Goal: Transaction & Acquisition: Purchase product/service

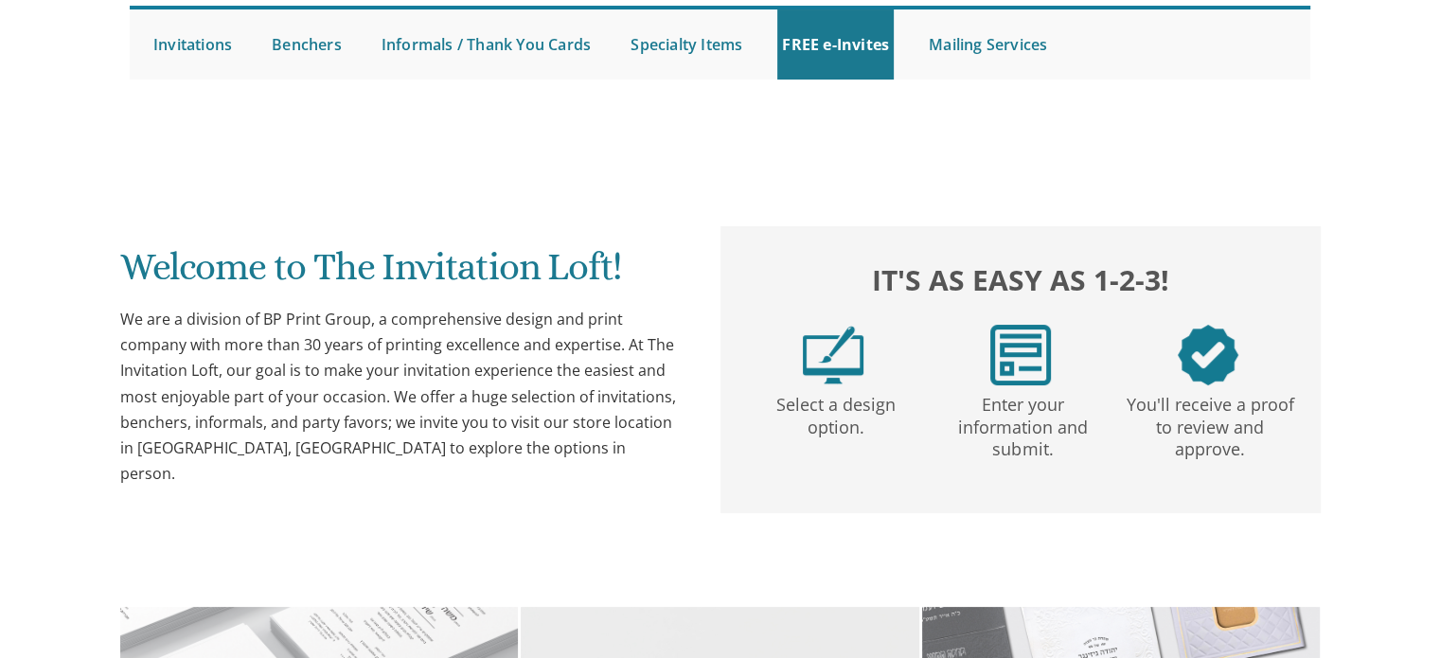
scroll to position [697, 0]
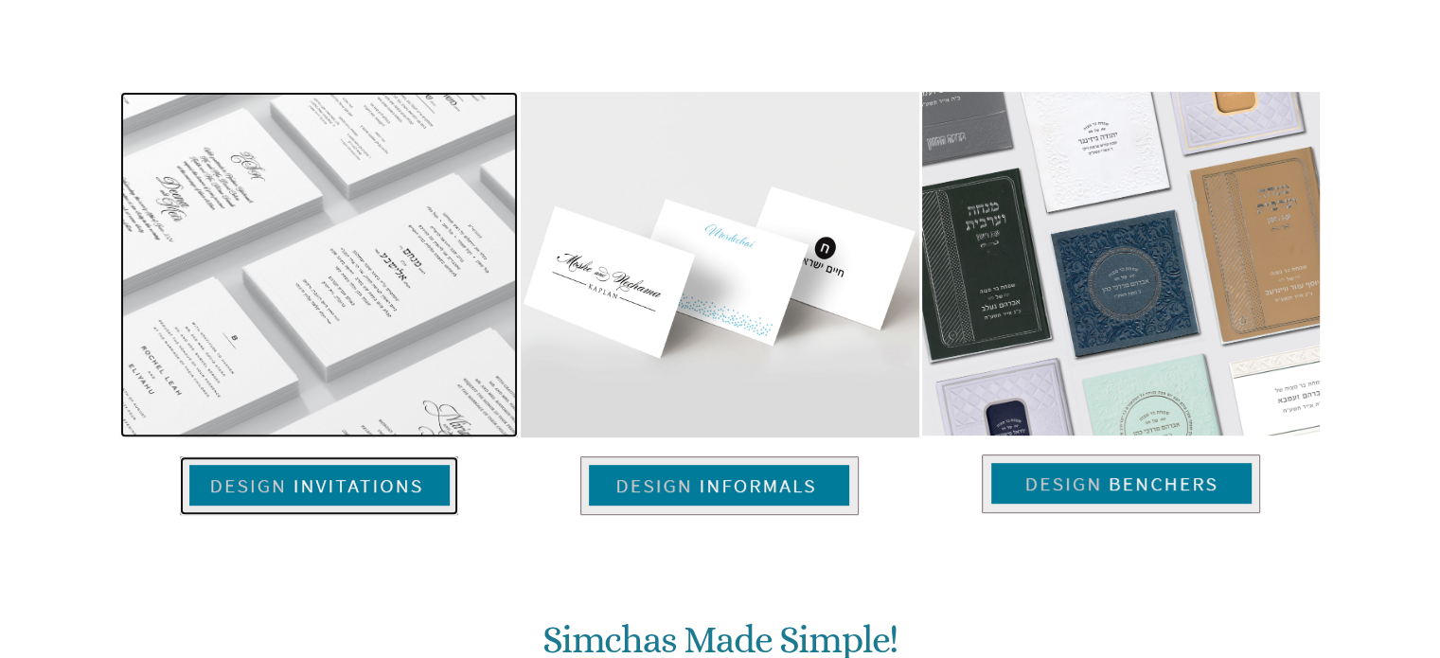
click at [364, 492] on img at bounding box center [319, 485] width 278 height 59
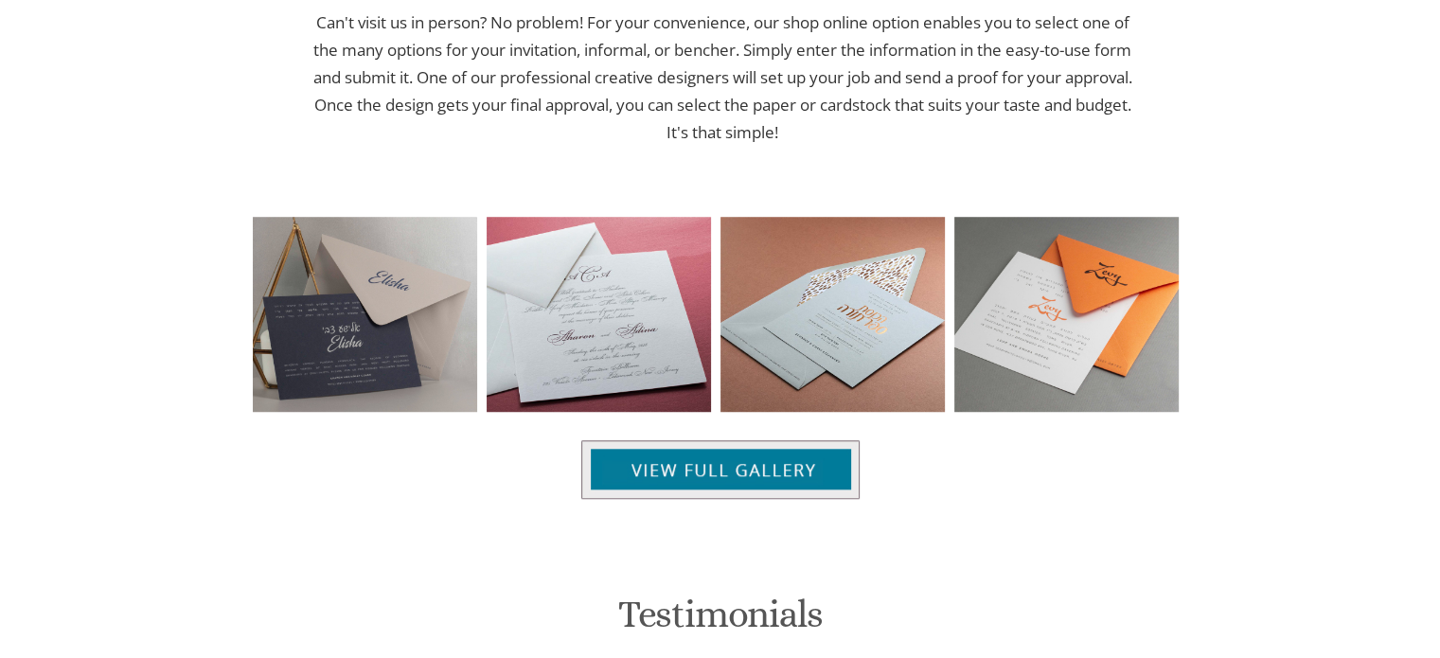
scroll to position [1371, 0]
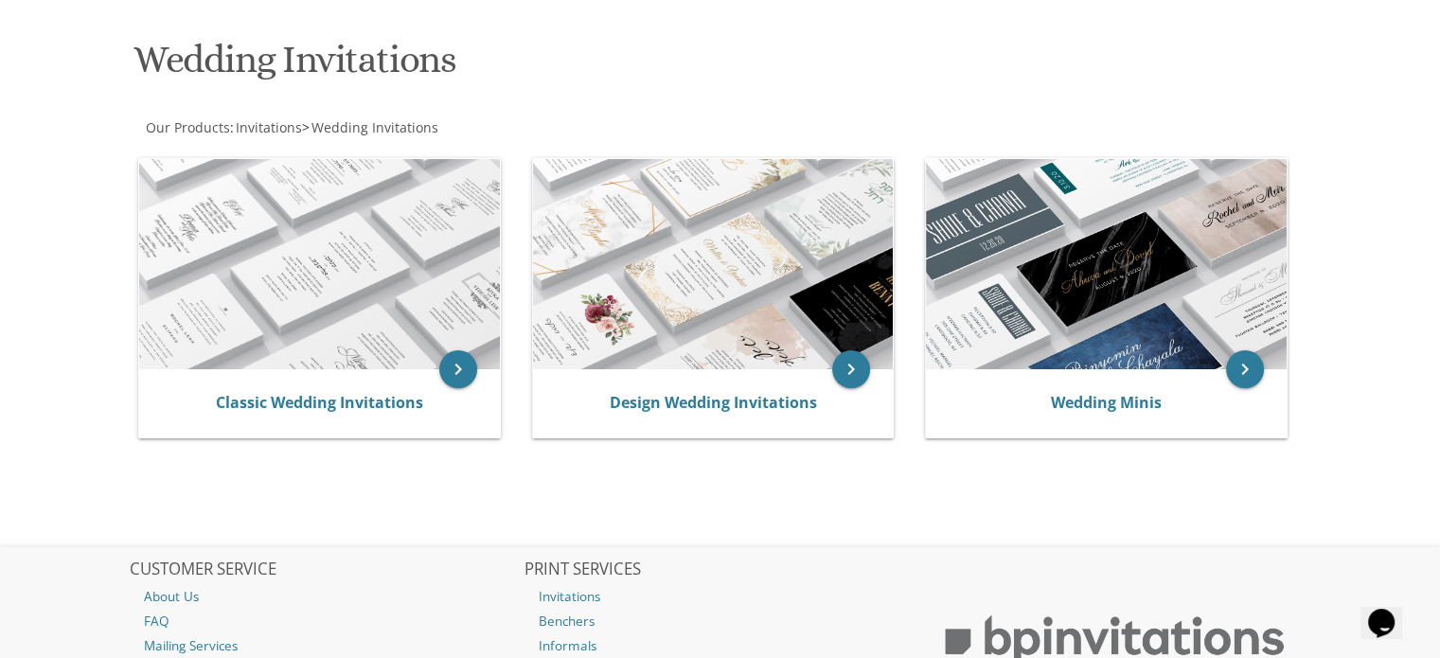
scroll to position [276, 0]
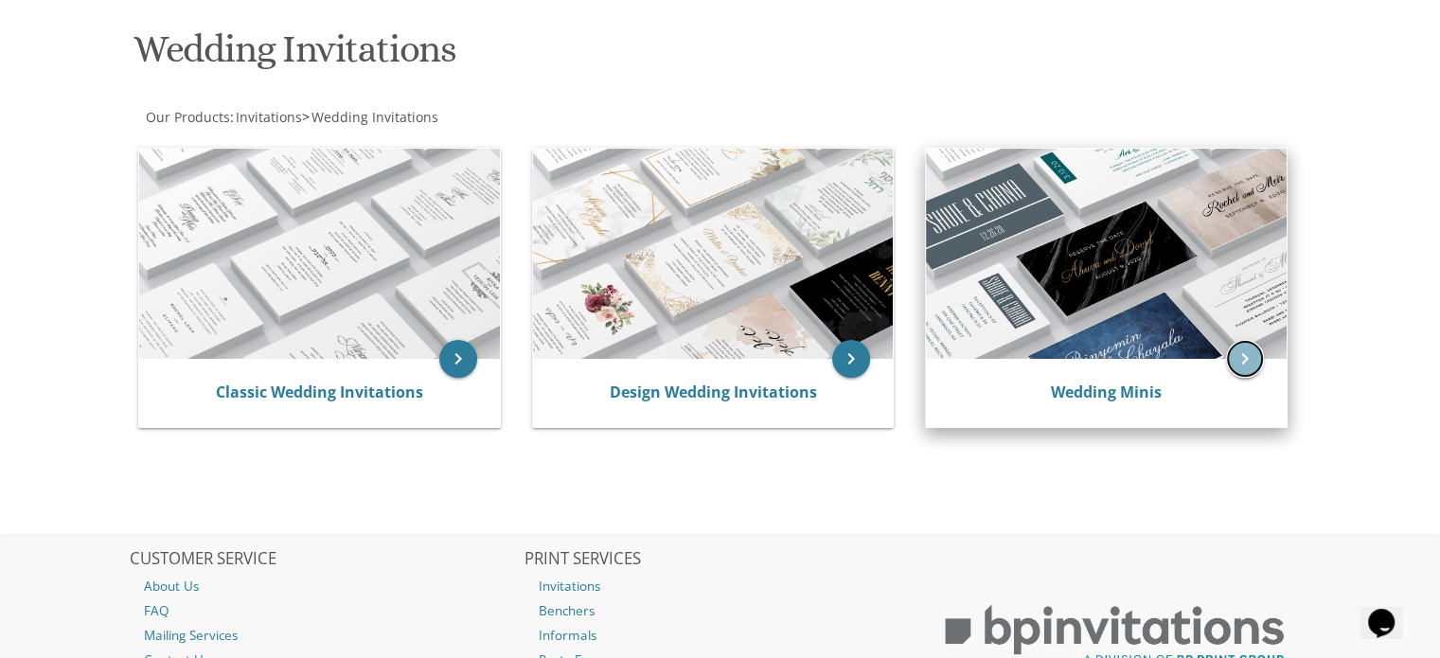
click at [1243, 364] on icon "keyboard_arrow_right" at bounding box center [1245, 359] width 38 height 38
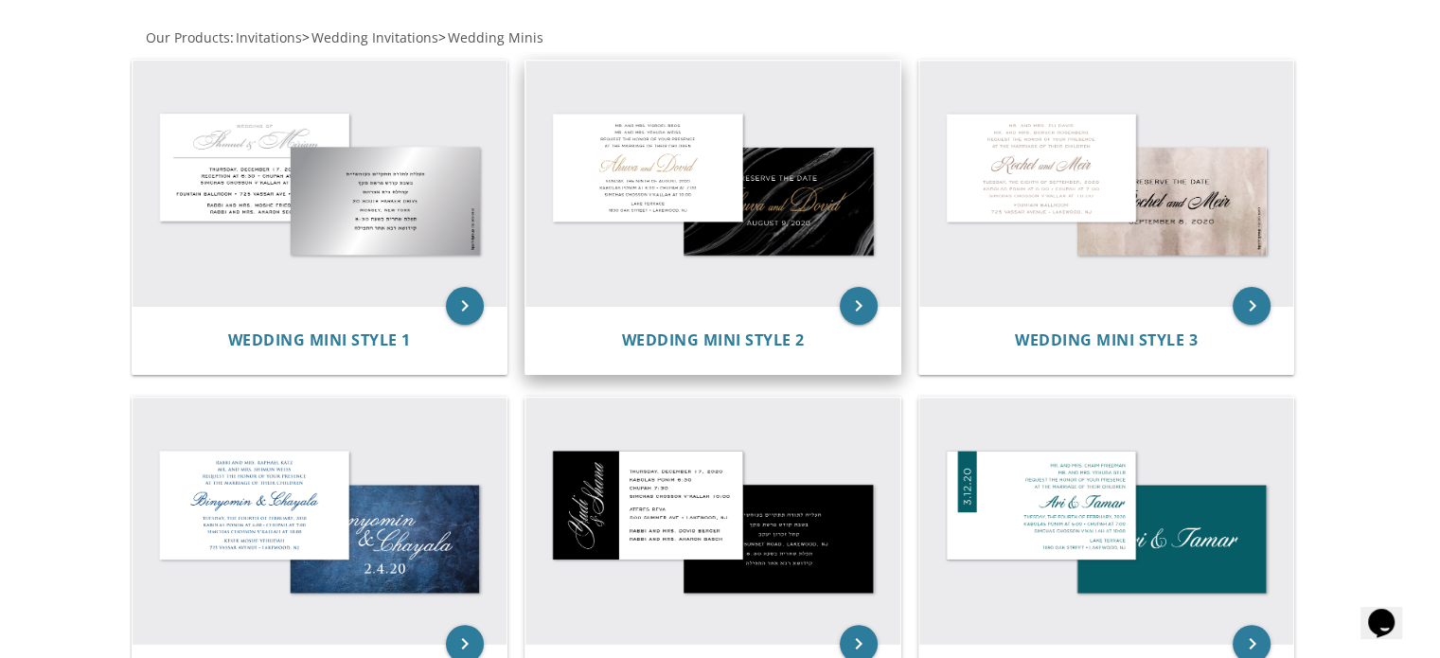
scroll to position [352, 0]
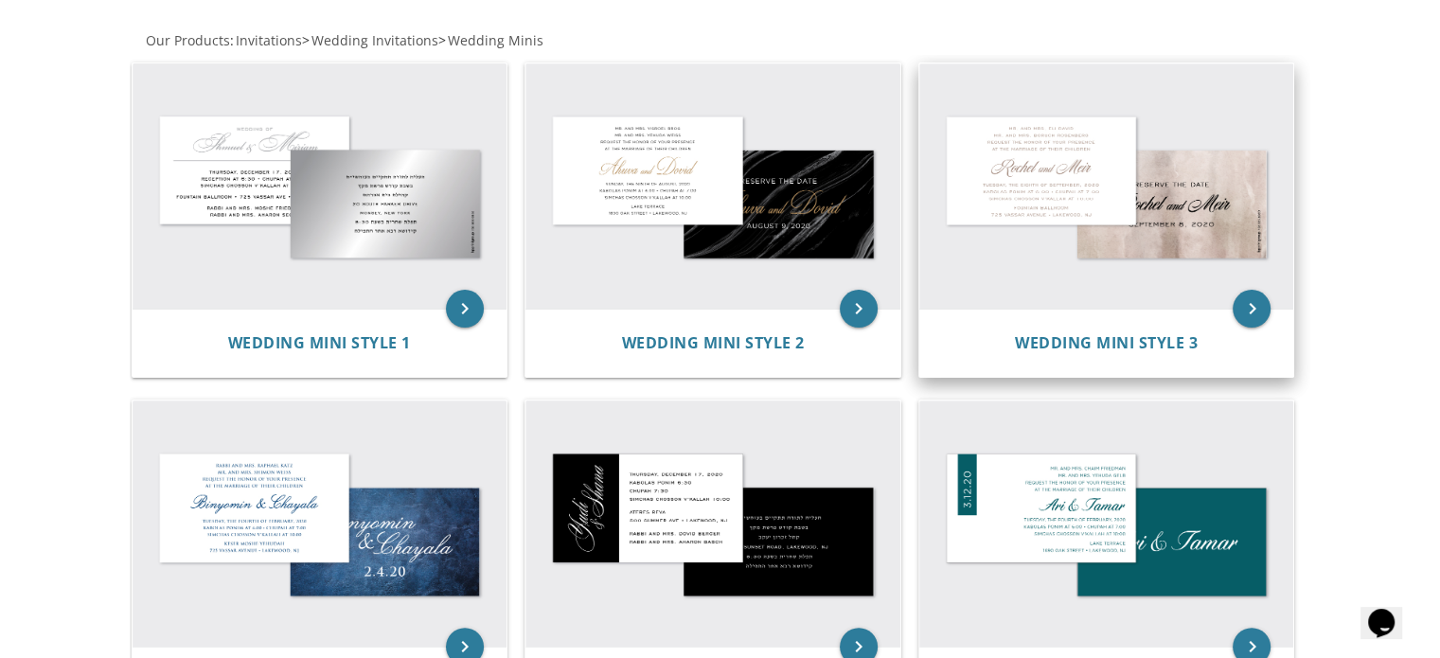
click at [1134, 290] on img at bounding box center [1106, 186] width 375 height 246
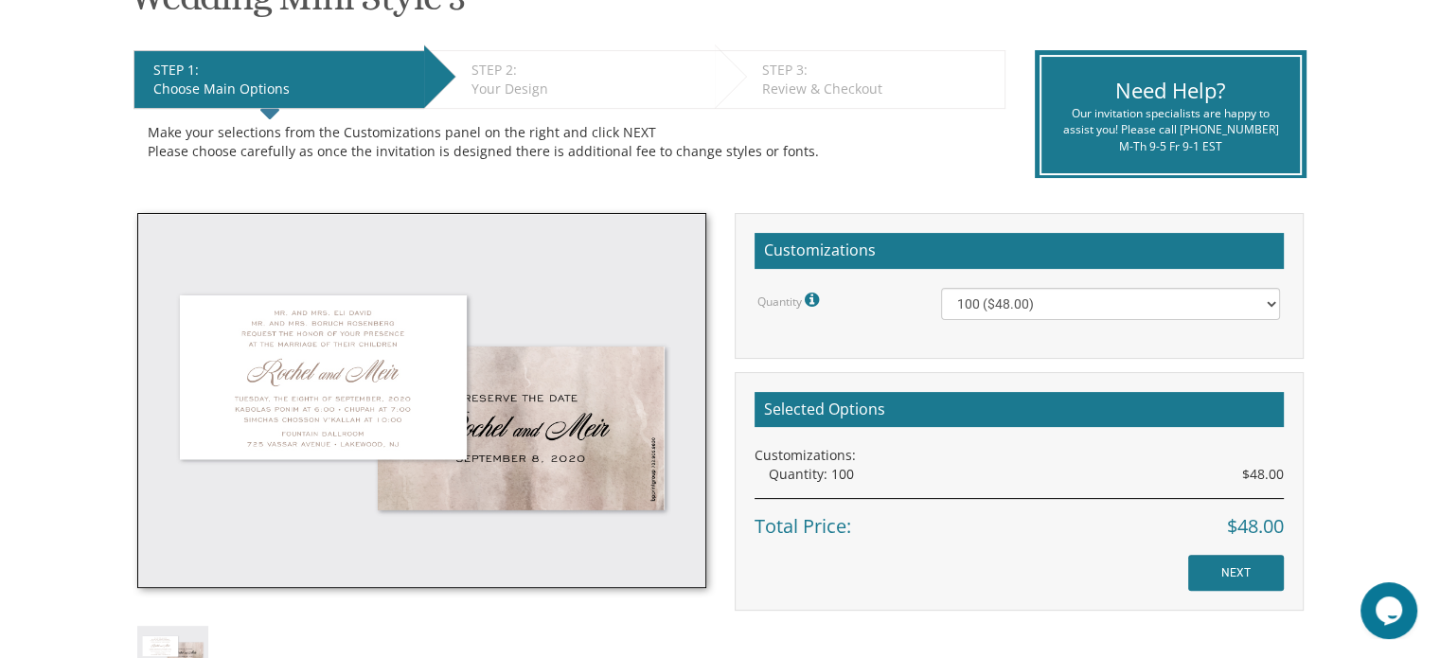
scroll to position [360, 0]
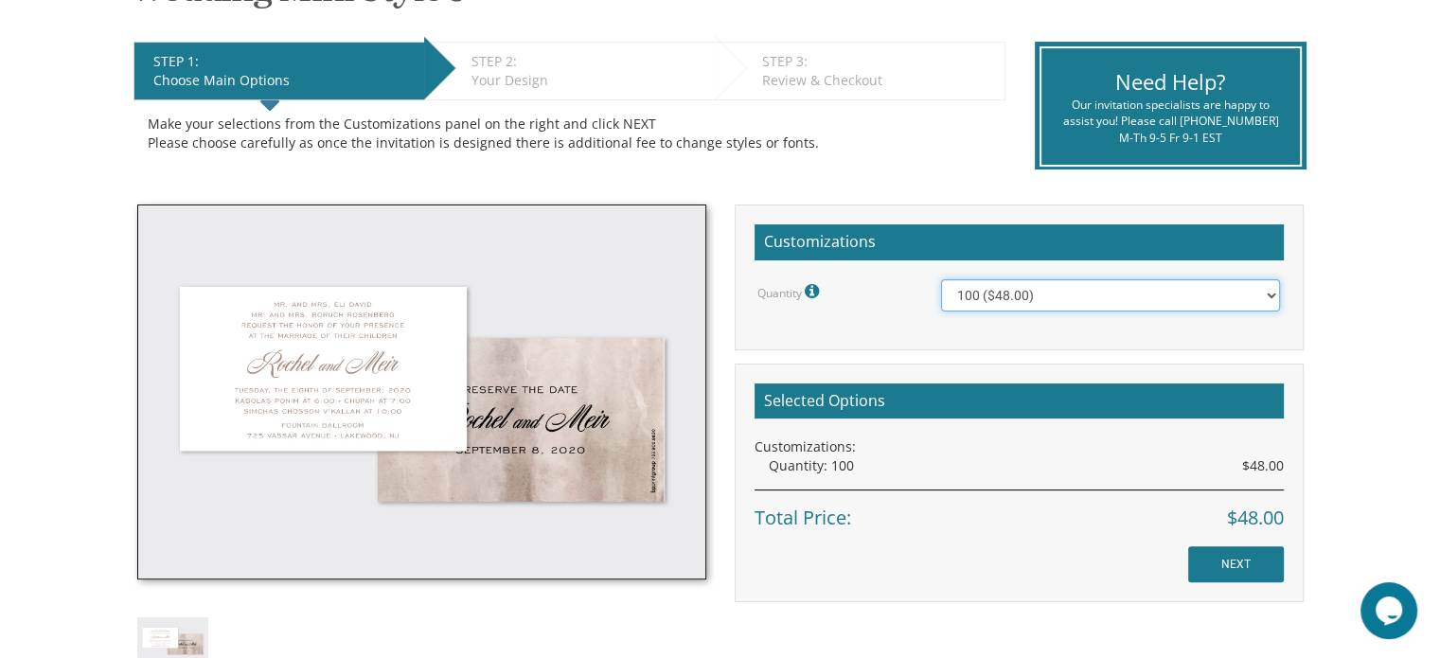
click at [998, 288] on select "100 ($48.00) 150 ($54.00) 200 ($60.00) 250 ($66.00) 300 ($72.00) 350 ($78.00) 4…" at bounding box center [1110, 295] width 339 height 32
click at [941, 279] on select "100 ($48.00) 150 ($54.00) 200 ($60.00) 250 ($66.00) 300 ($72.00) 350 ($78.00) 4…" at bounding box center [1110, 295] width 339 height 32
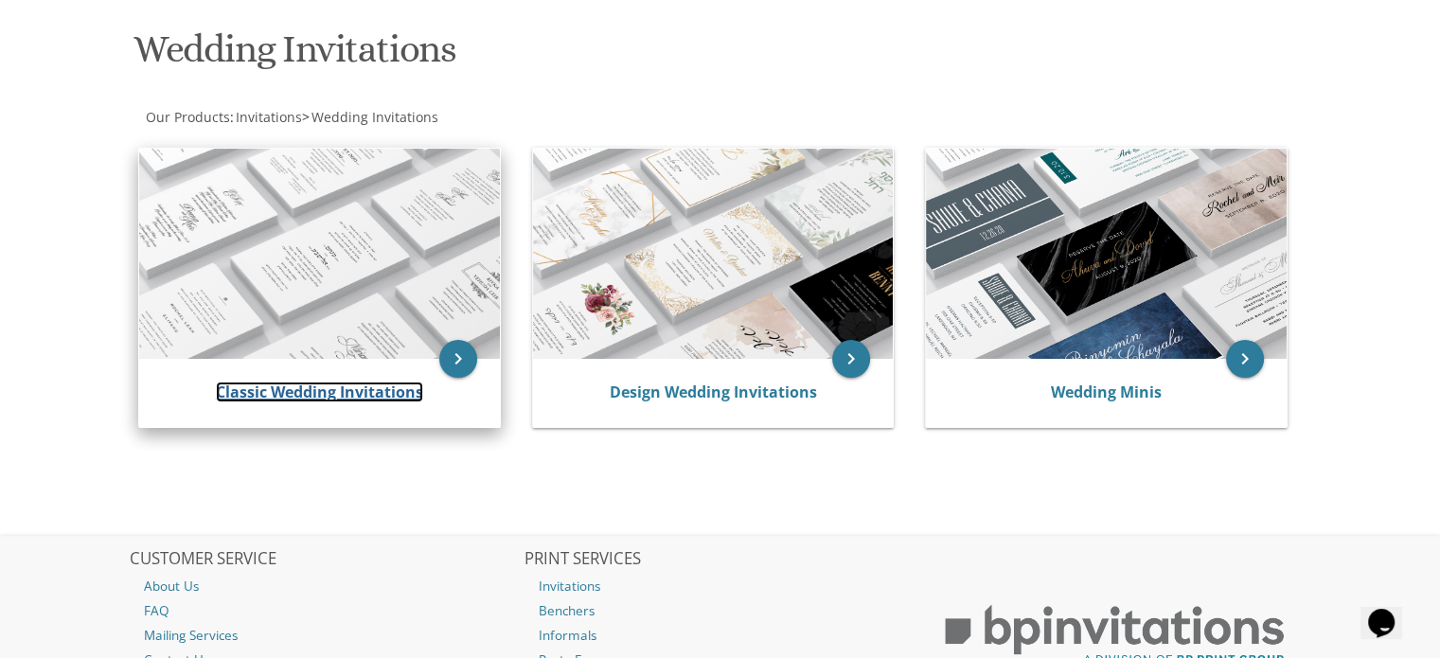
click at [326, 382] on link "Classic Wedding Invitations" at bounding box center [319, 392] width 207 height 21
click at [454, 374] on icon "keyboard_arrow_right" at bounding box center [458, 359] width 38 height 38
click at [454, 350] on icon "keyboard_arrow_right" at bounding box center [458, 359] width 38 height 38
click at [333, 234] on img at bounding box center [319, 254] width 361 height 210
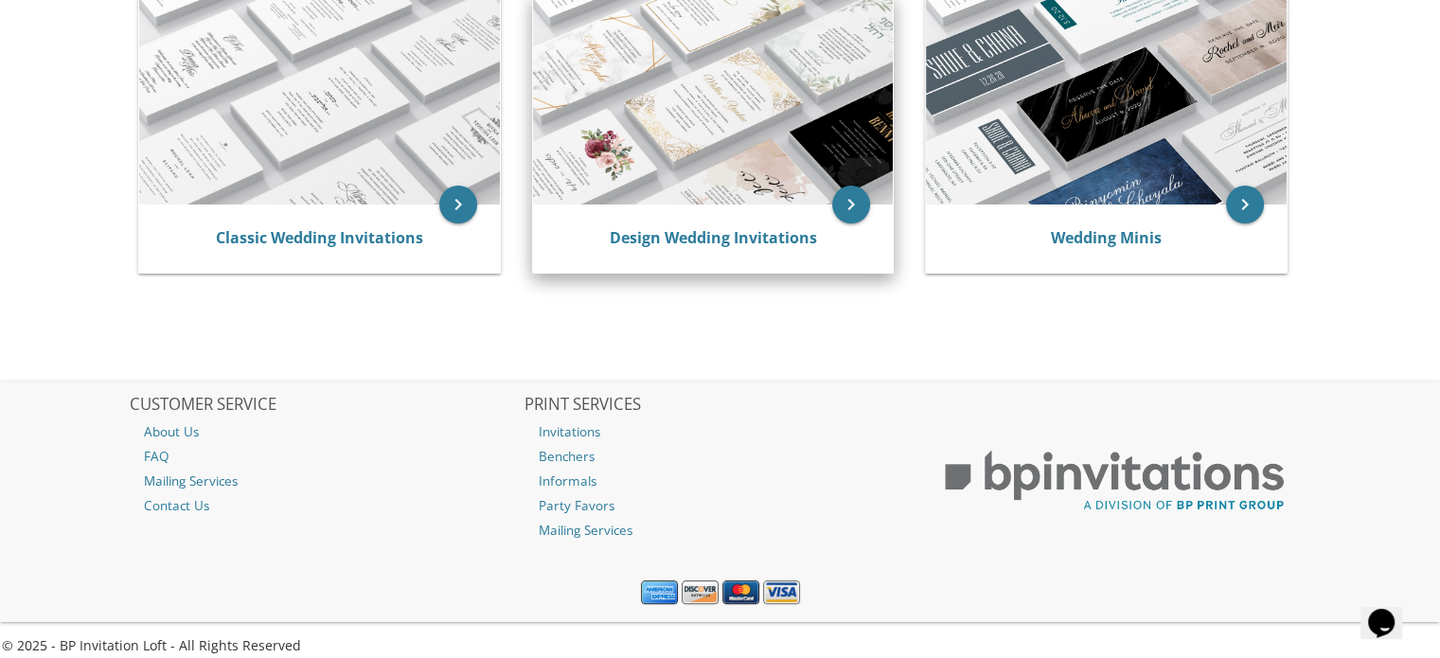
scroll to position [445, 0]
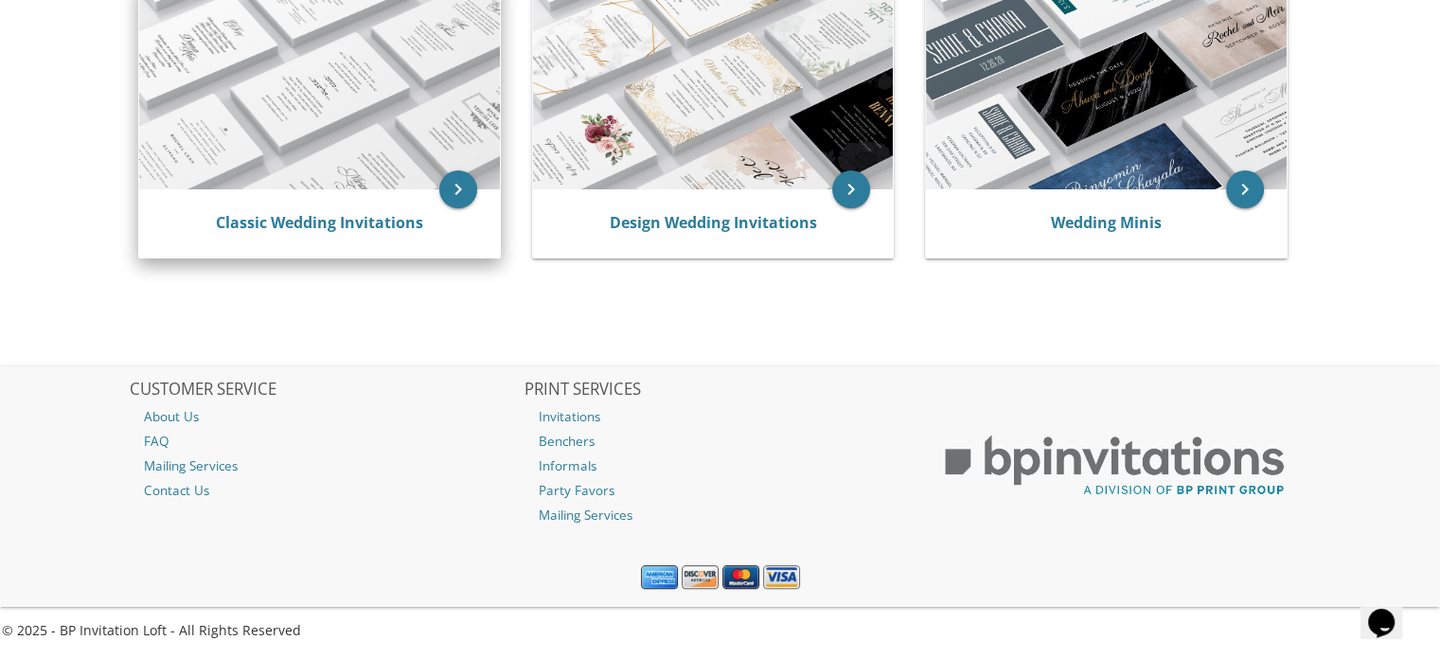
click at [347, 51] on img at bounding box center [319, 84] width 361 height 210
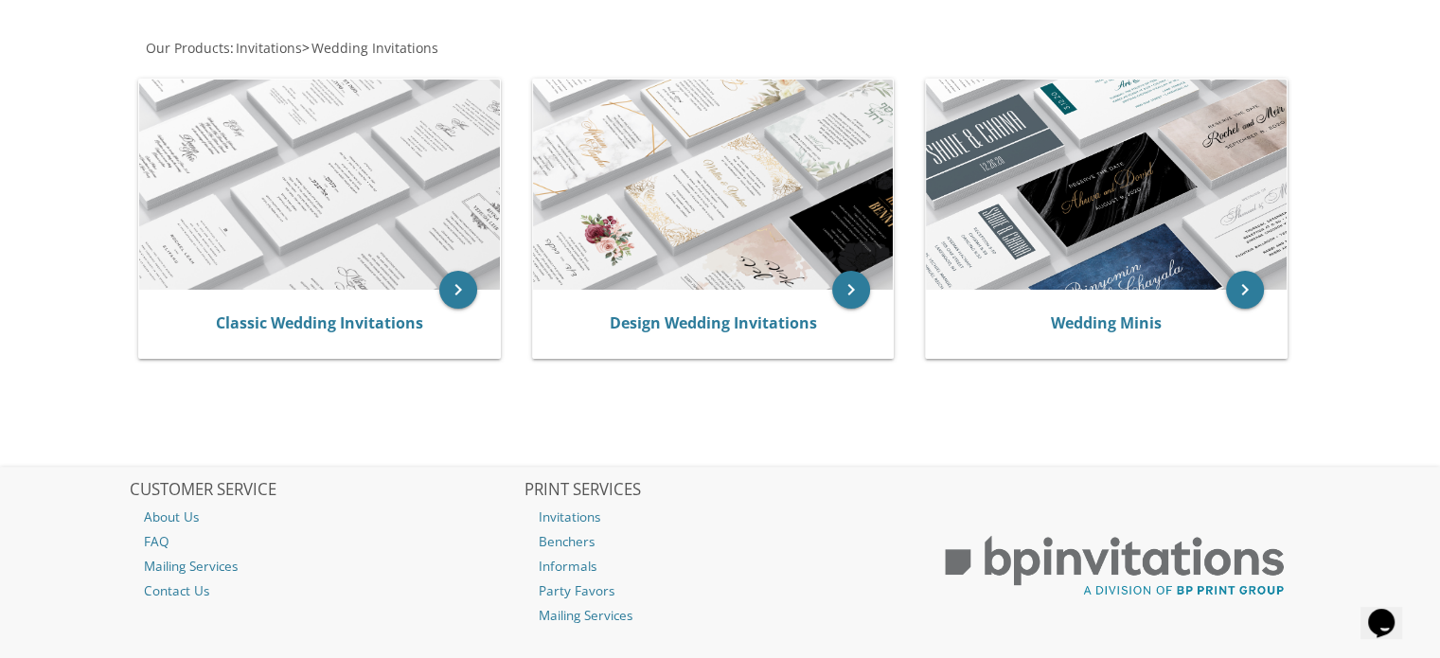
scroll to position [0, 0]
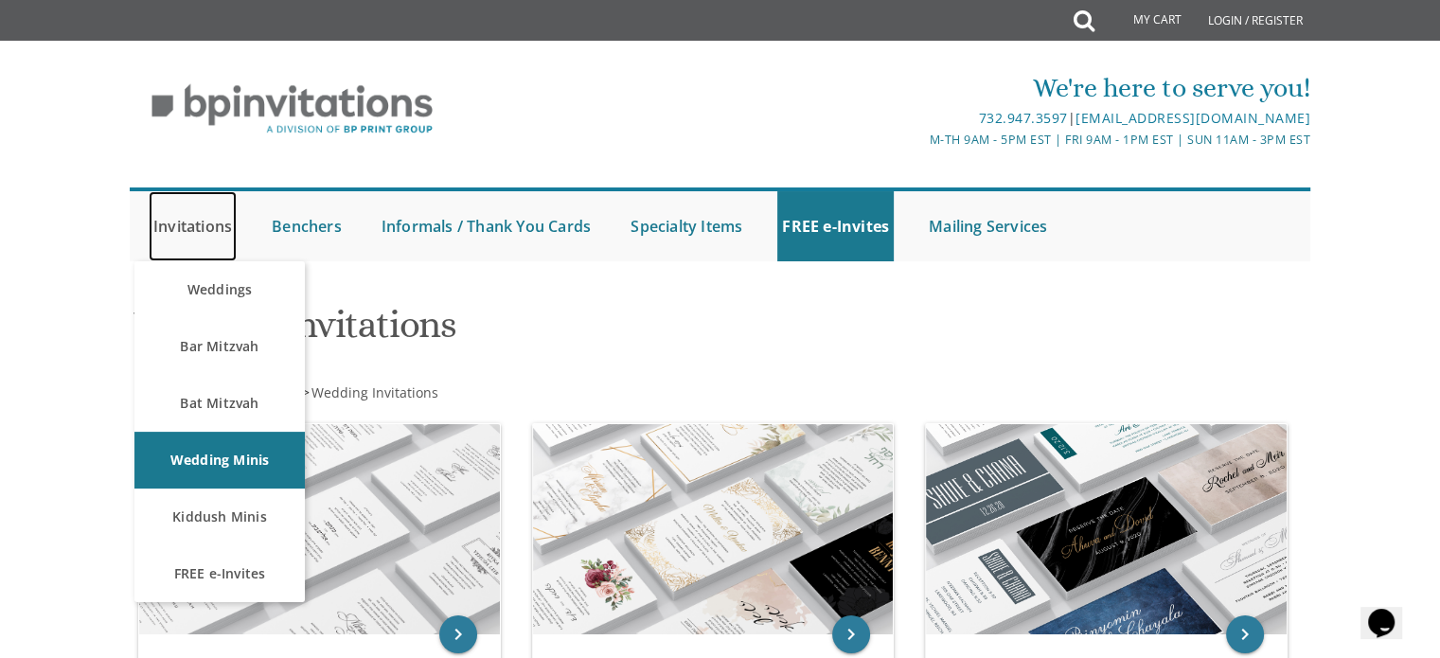
click at [168, 218] on link "Invitations" at bounding box center [193, 226] width 88 height 70
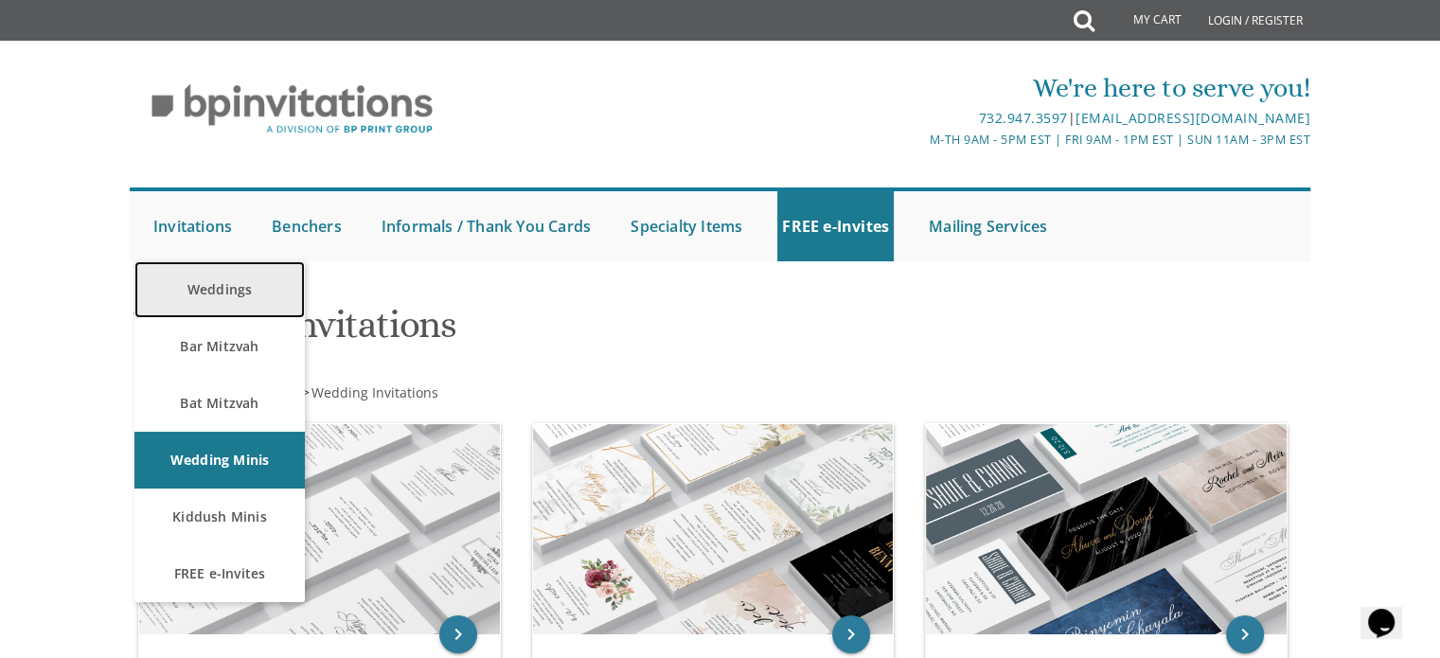
click at [213, 294] on link "Weddings" at bounding box center [219, 289] width 170 height 57
click at [194, 283] on link "Weddings" at bounding box center [219, 289] width 170 height 57
